Goal: Transaction & Acquisition: Purchase product/service

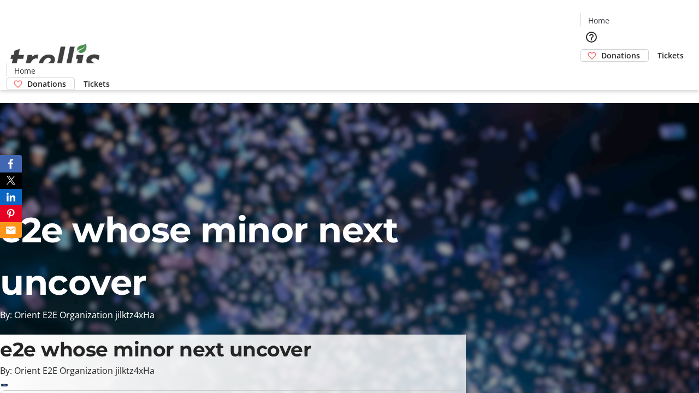
click at [602, 50] on span "Donations" at bounding box center [621, 55] width 39 height 11
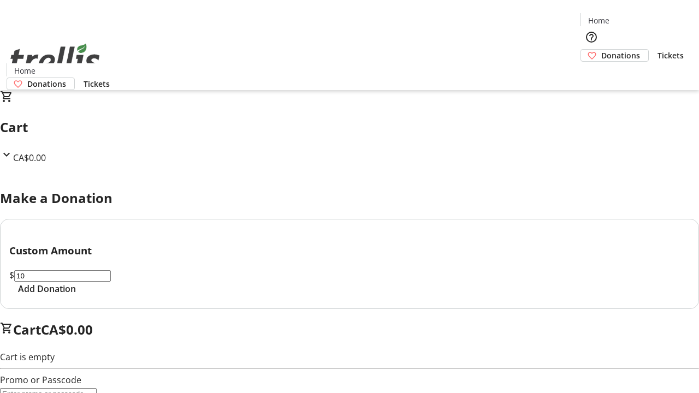
click at [76, 296] on span "Add Donation" at bounding box center [47, 289] width 58 height 13
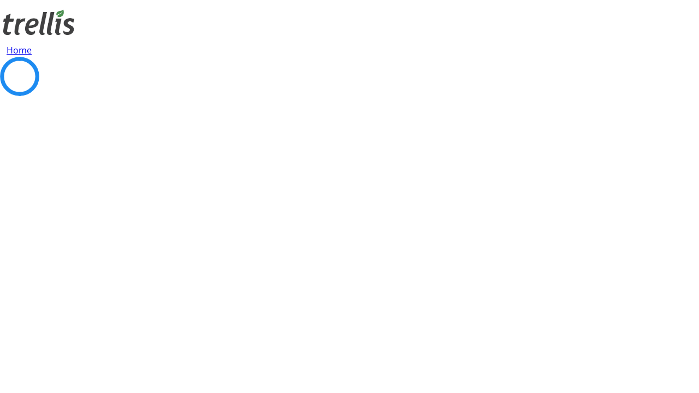
select select "CA"
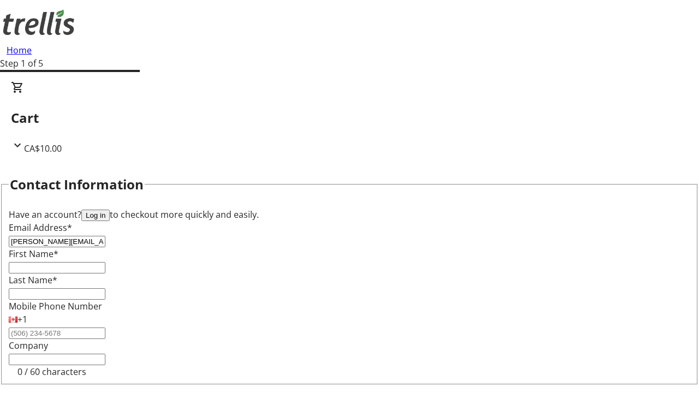
type input "[PERSON_NAME][EMAIL_ADDRESS][DOMAIN_NAME]"
type input "[PERSON_NAME]"
type input "[STREET_ADDRESS][PERSON_NAME]"
type input "Kelowna"
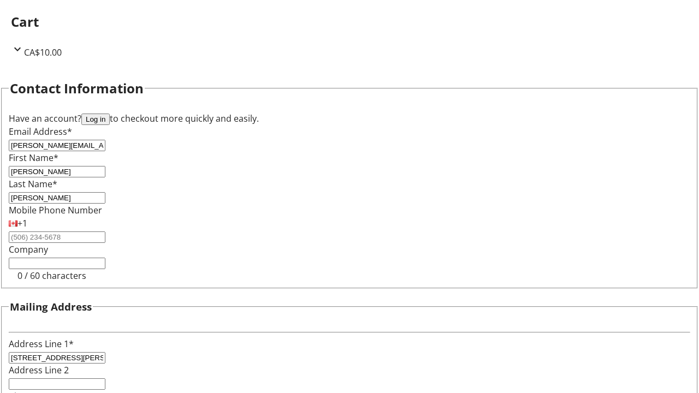
select select "BC"
type input "Kelowna"
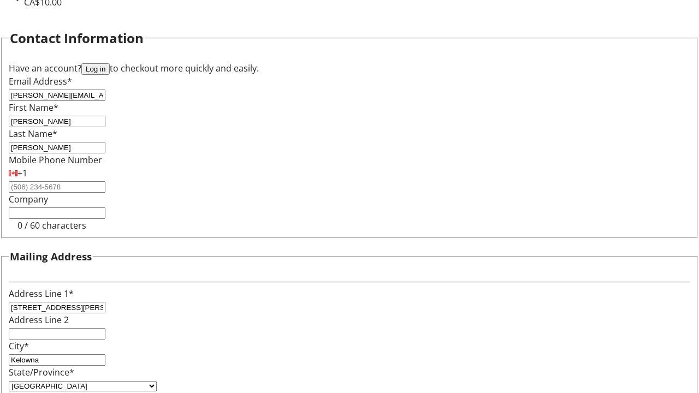
type input "V1Y 0C2"
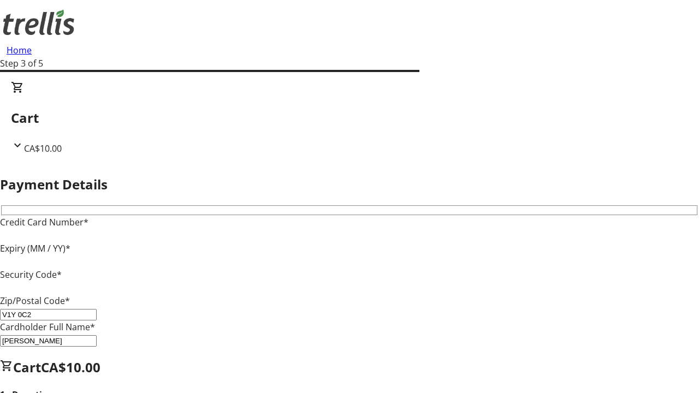
type input "V1Y 0C2"
